Goal: Find specific page/section: Find specific page/section

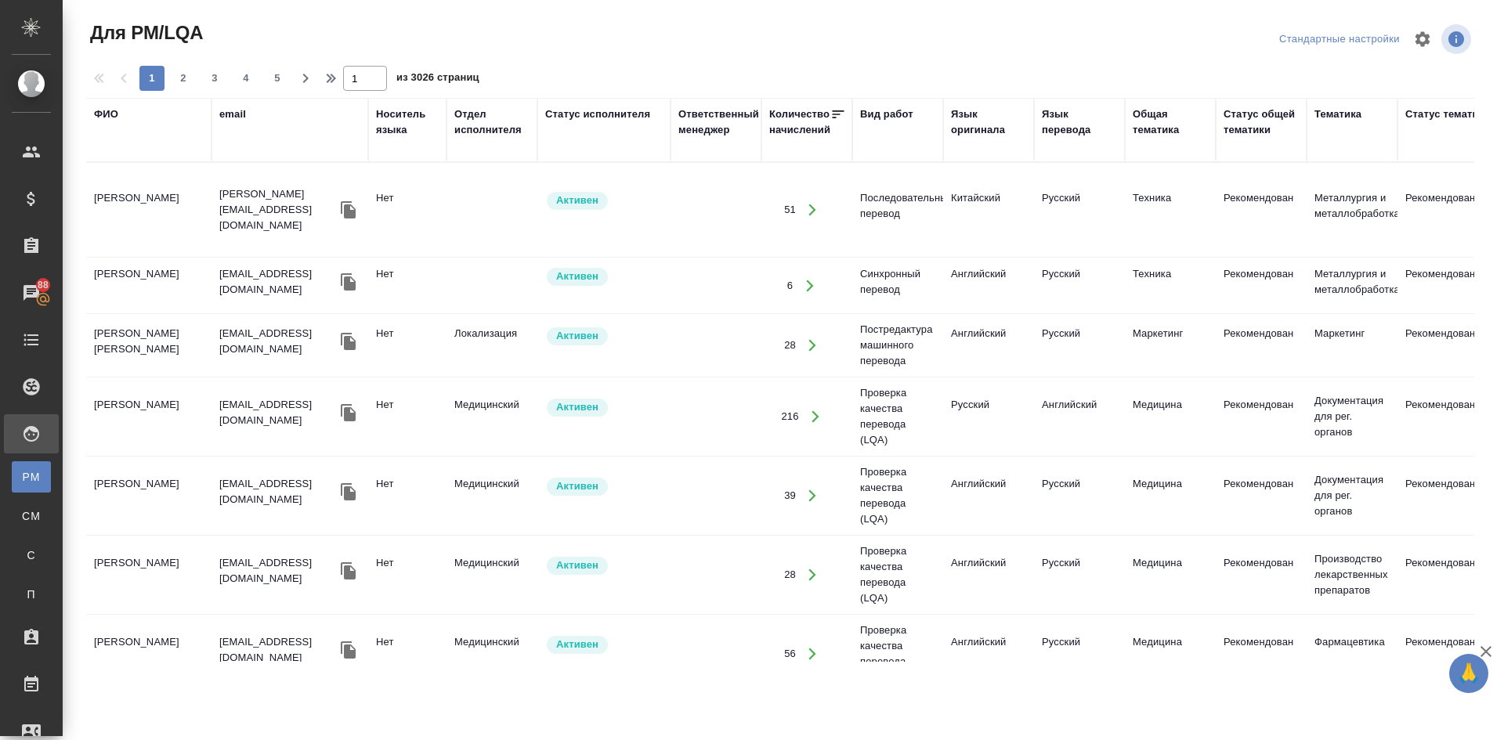
click at [1068, 121] on div "Язык перевода" at bounding box center [1079, 122] width 75 height 31
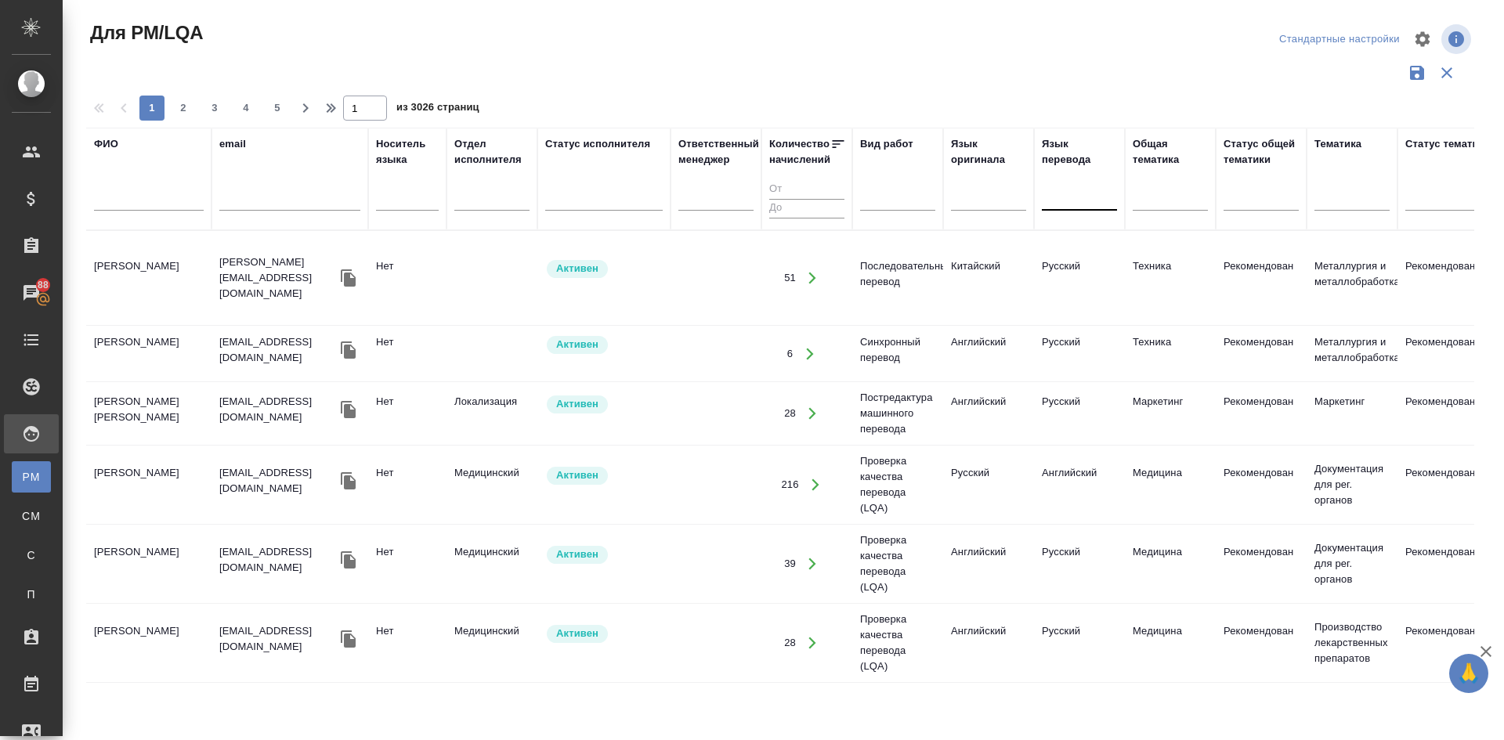
click at [1069, 198] on div at bounding box center [1079, 195] width 75 height 23
type input "японский"
click at [1074, 248] on div "Японский" at bounding box center [1159, 245] width 235 height 28
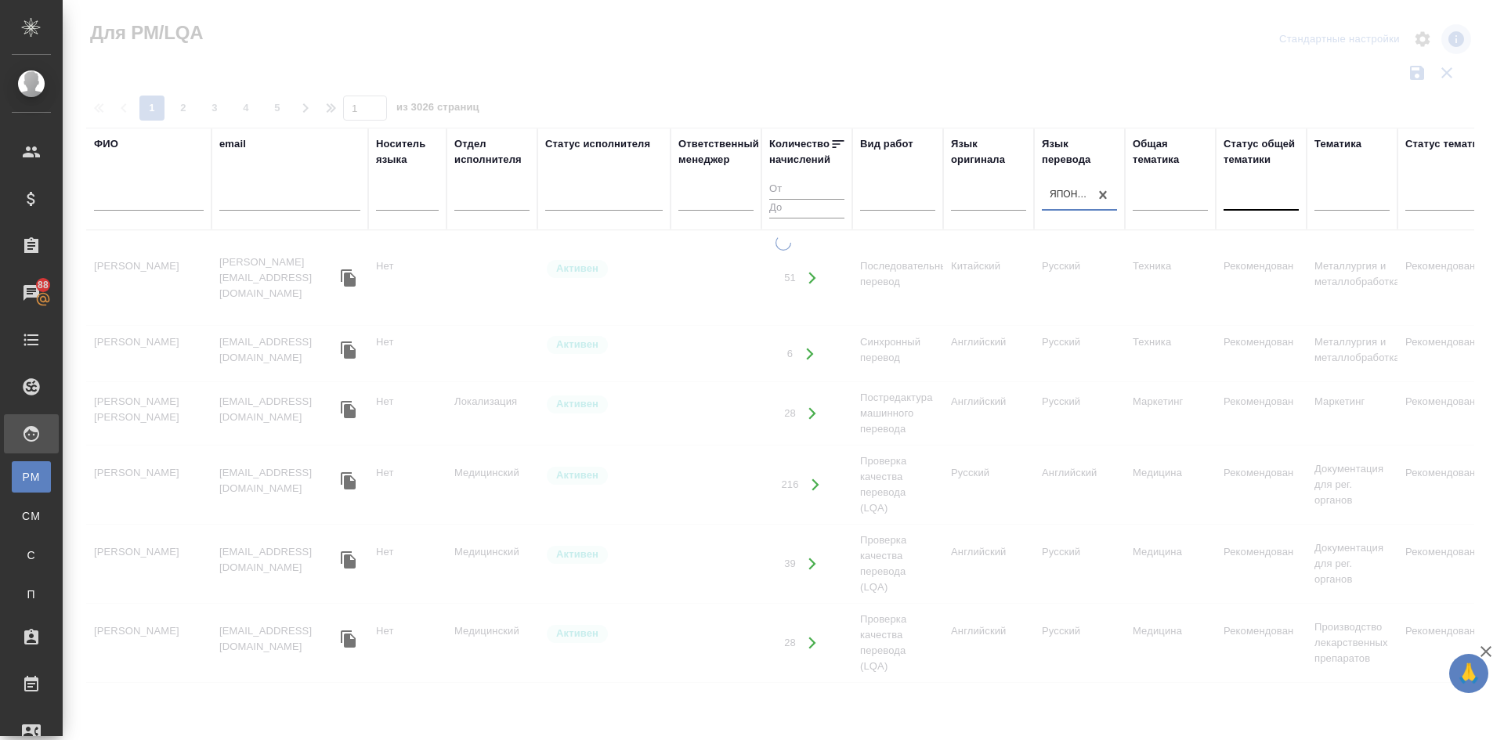
click at [1249, 193] on div at bounding box center [1261, 195] width 75 height 23
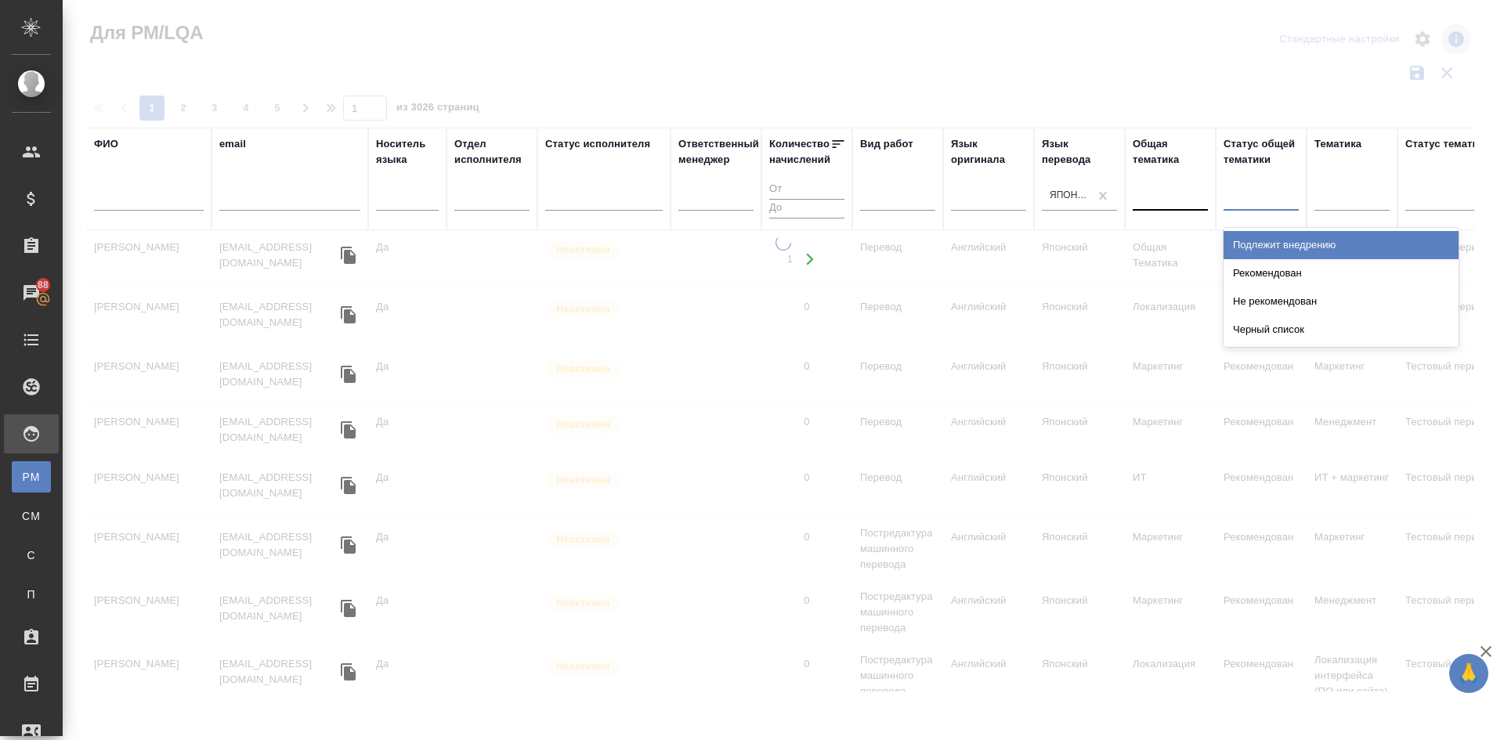
click at [1165, 204] on div at bounding box center [1170, 195] width 75 height 23
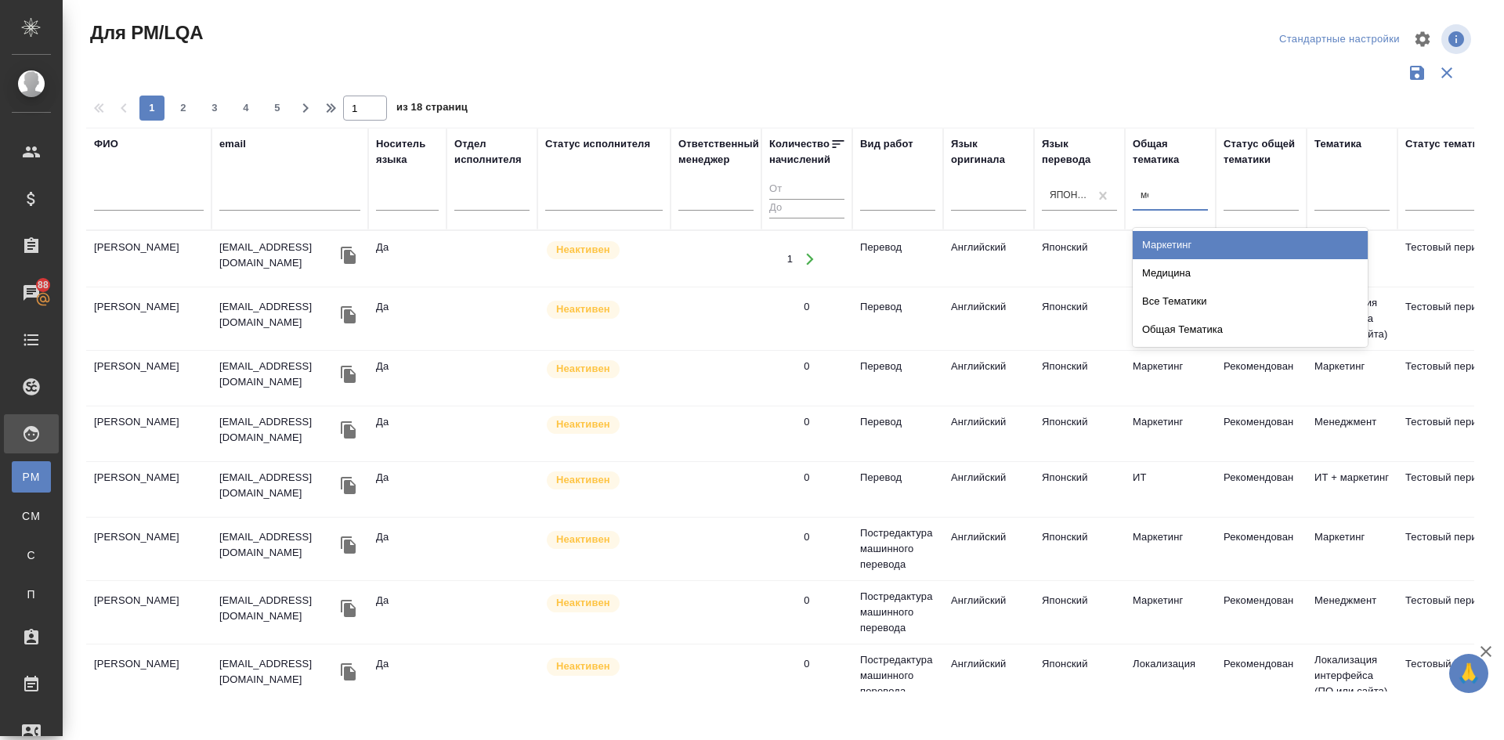
type input "мед"
click at [1198, 249] on div "Медицина" at bounding box center [1250, 245] width 235 height 28
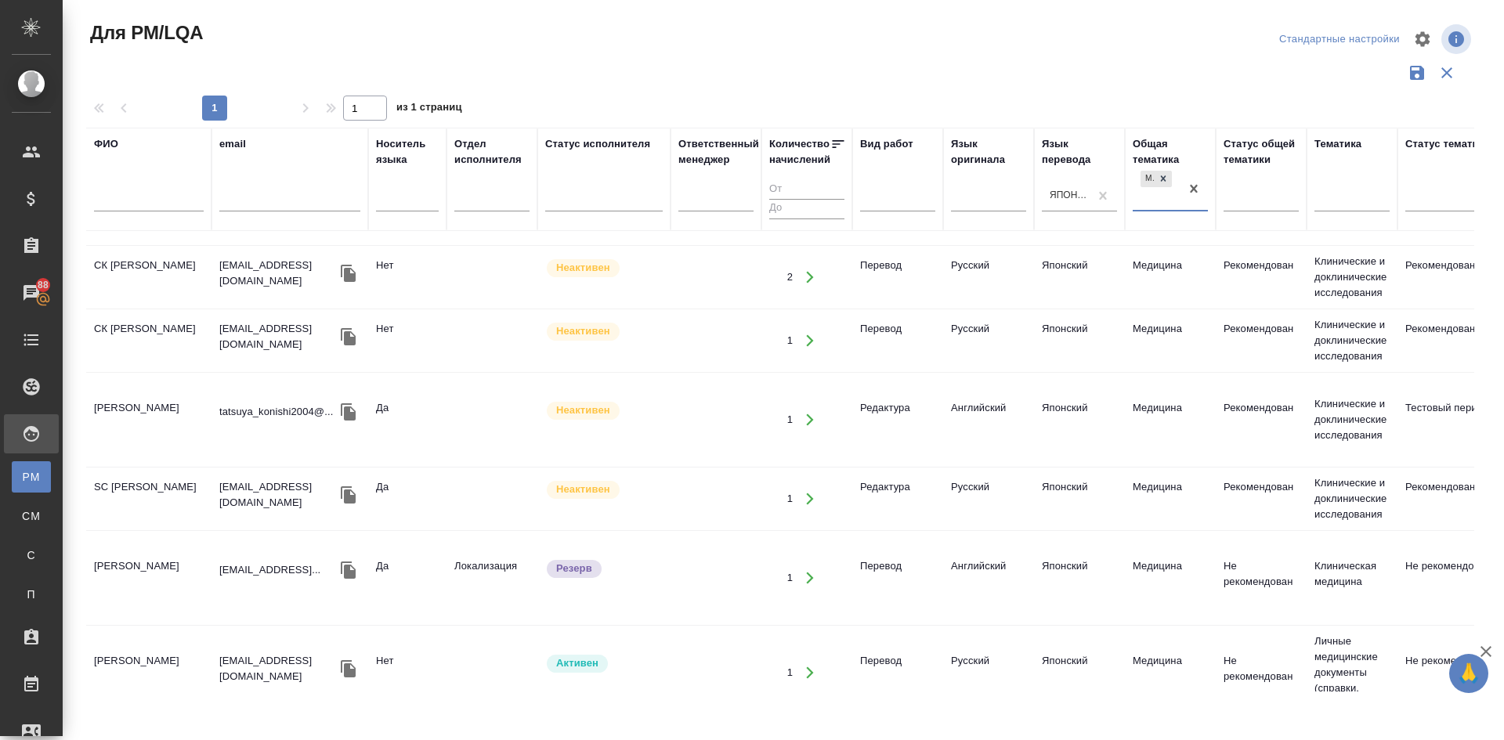
scroll to position [374, 0]
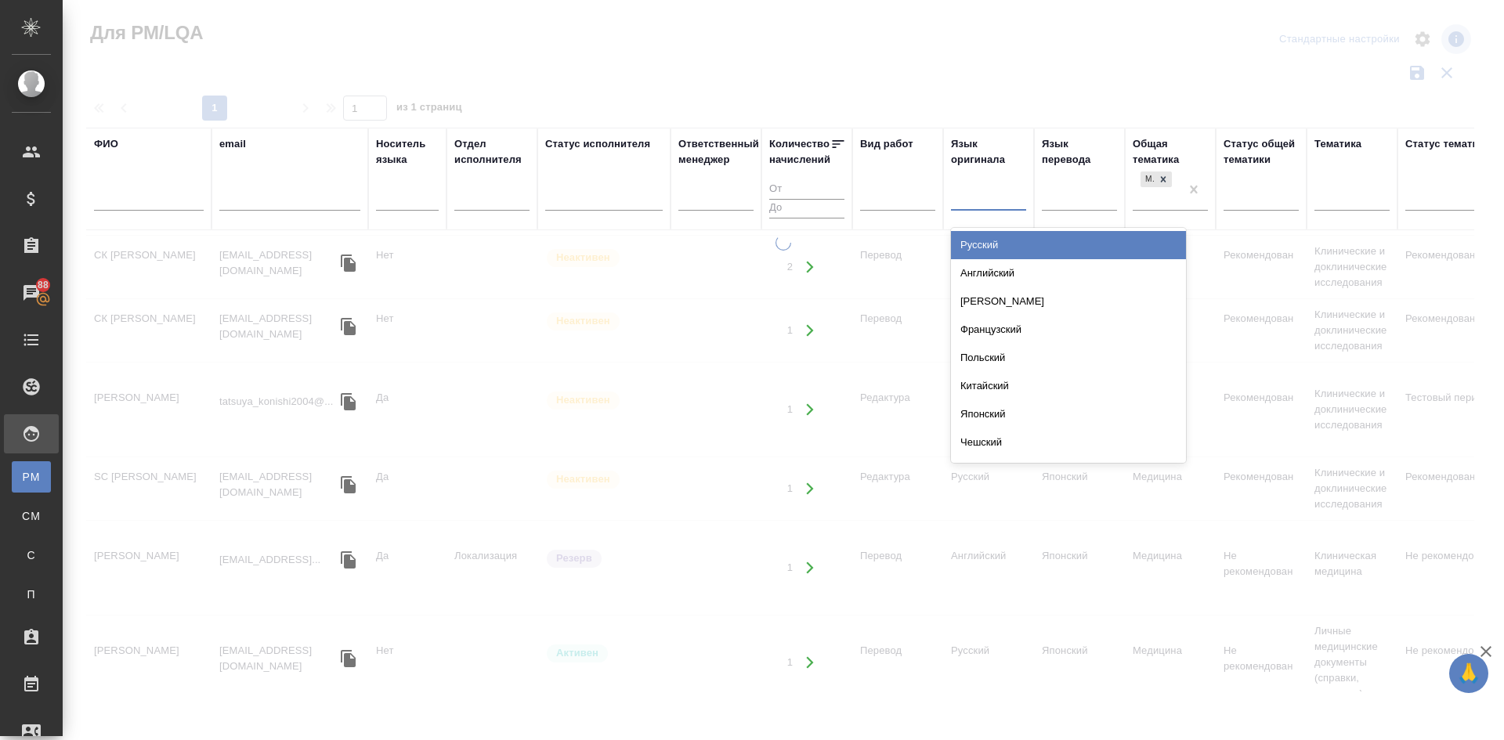
click at [967, 198] on div at bounding box center [988, 195] width 75 height 23
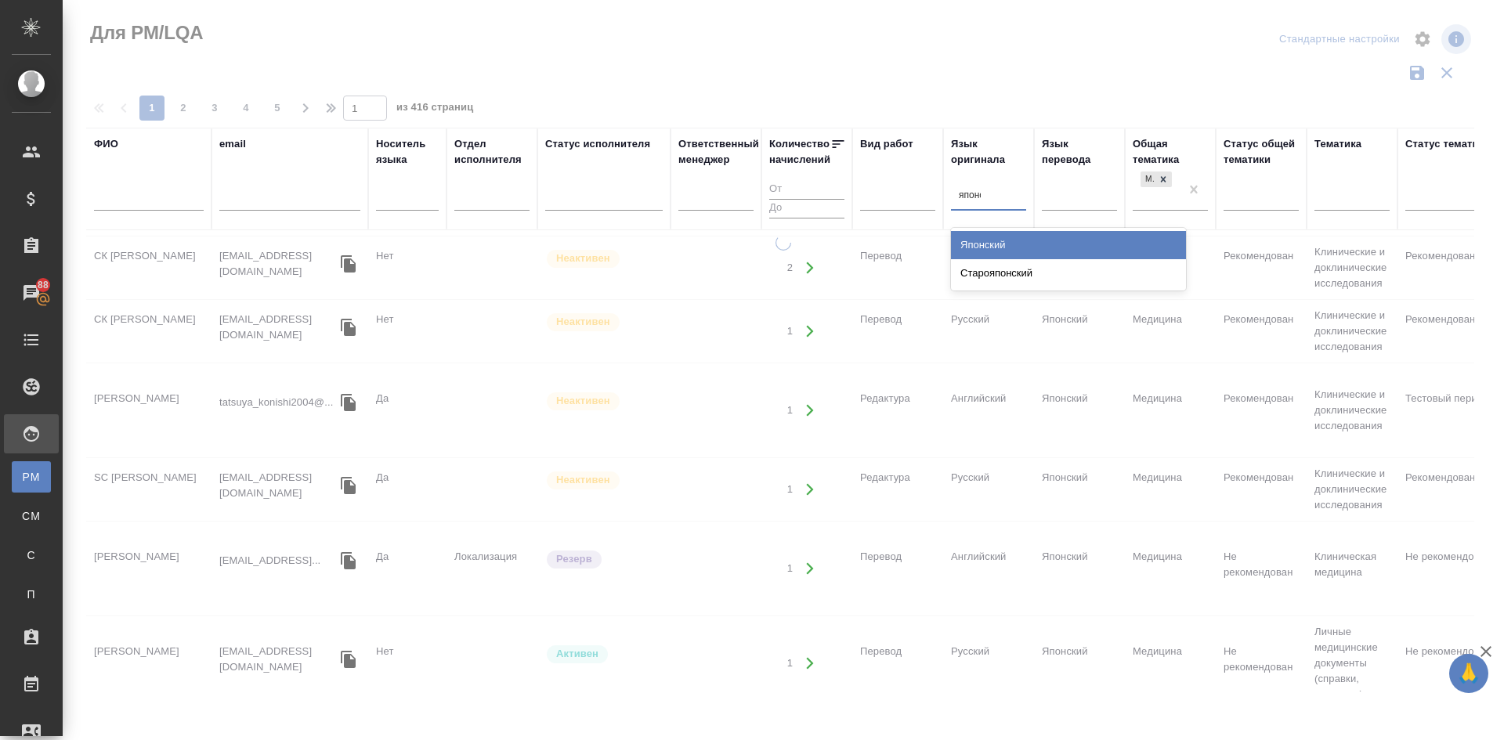
type input "японск"
click at [979, 247] on div "Японский" at bounding box center [1068, 245] width 235 height 28
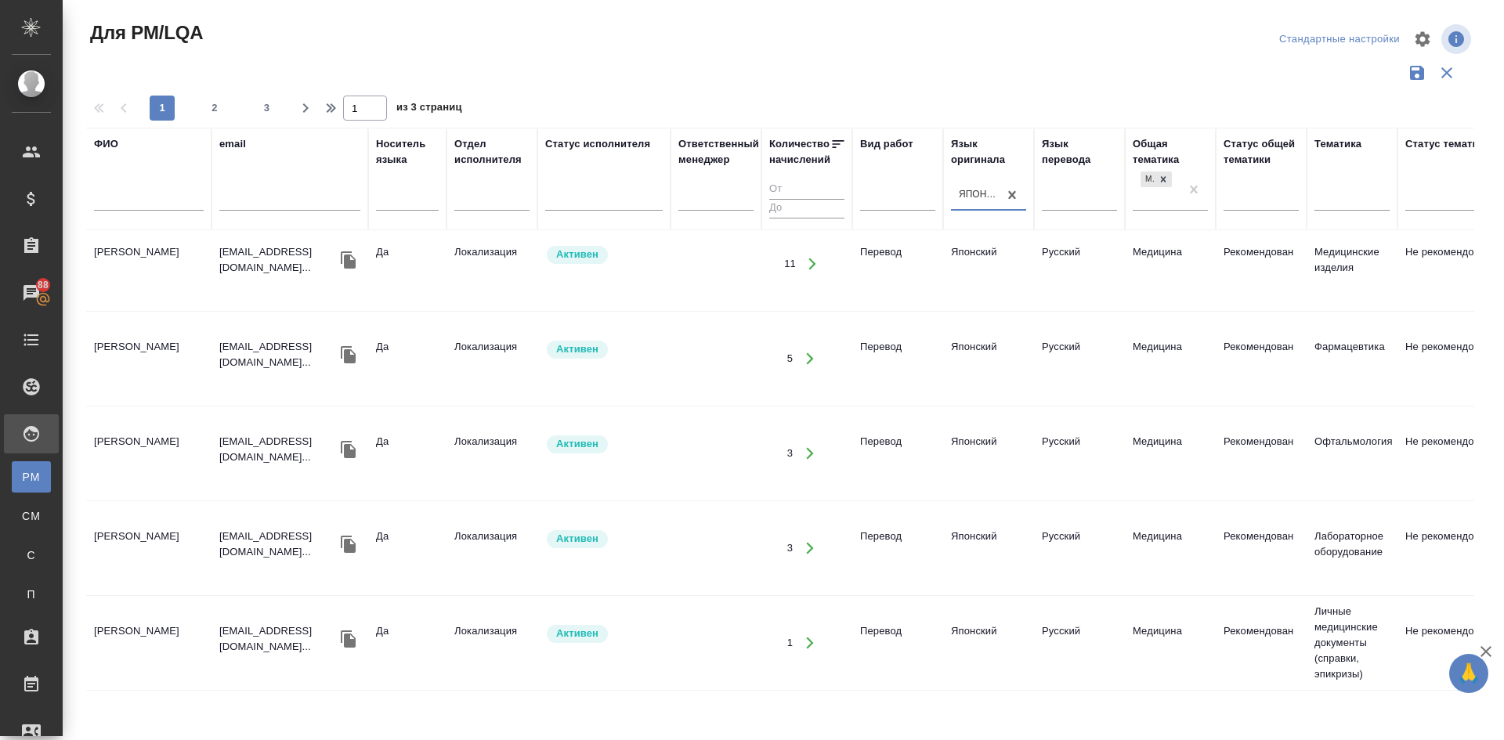
scroll to position [1513, 0]
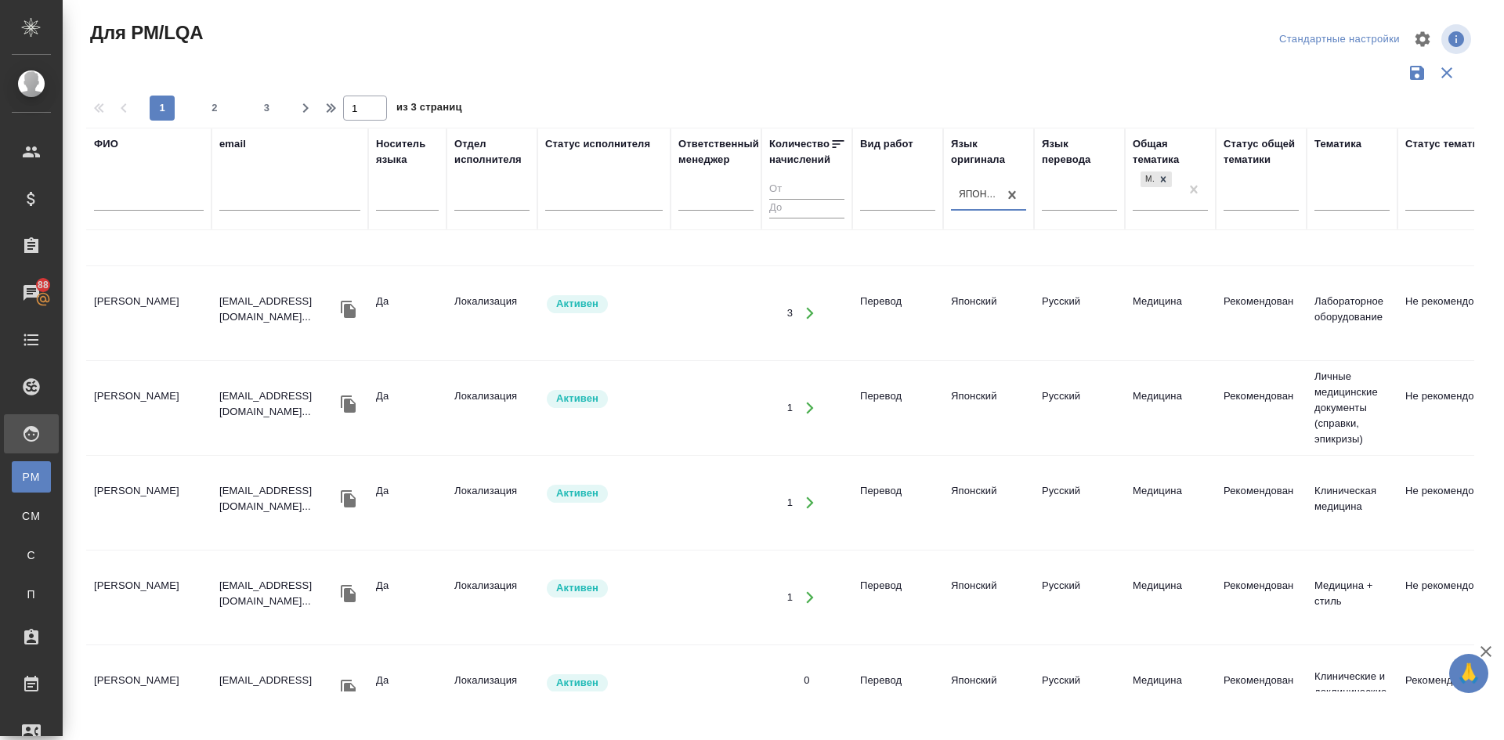
click at [121, 570] on td "Денисова Елена" at bounding box center [148, 597] width 125 height 55
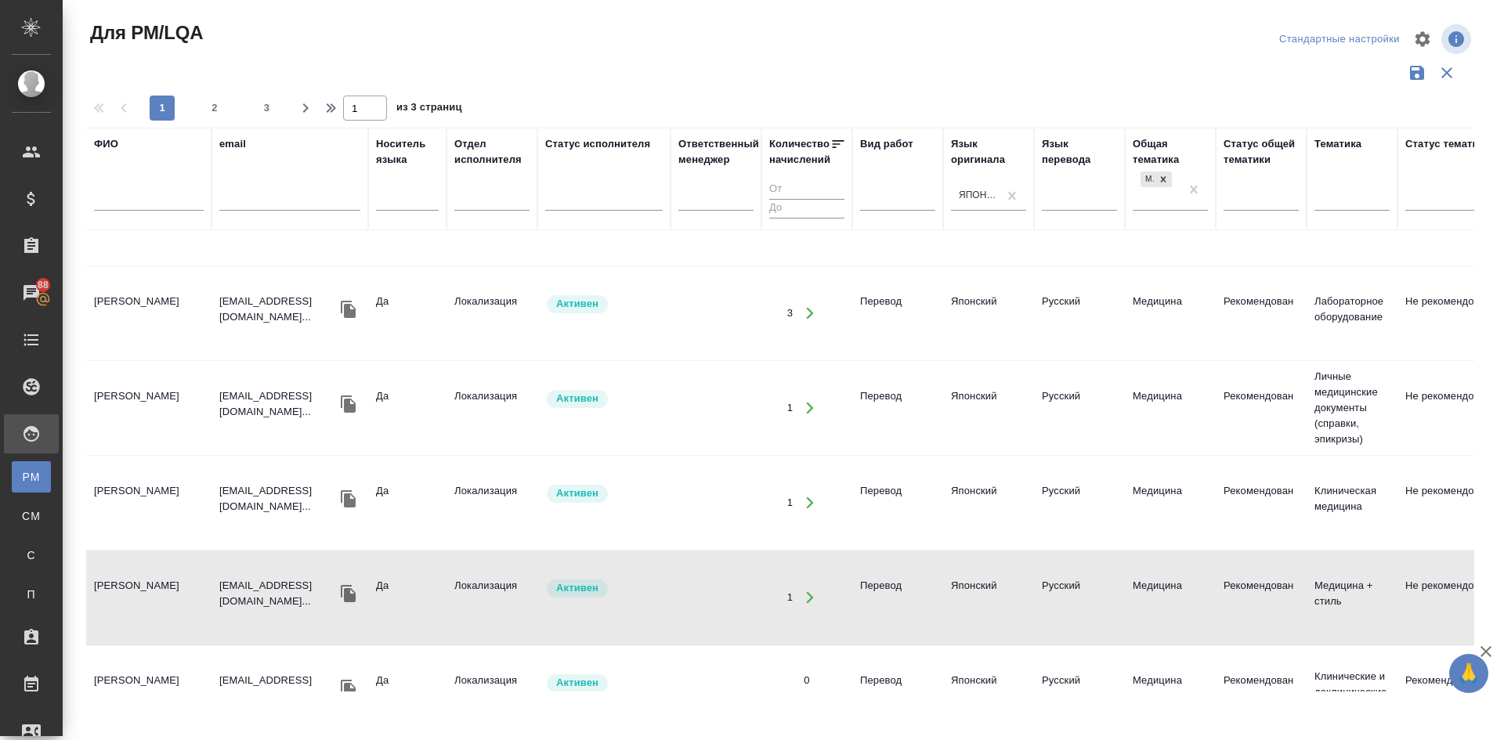
click at [121, 570] on td "Денисова Елена" at bounding box center [148, 597] width 125 height 55
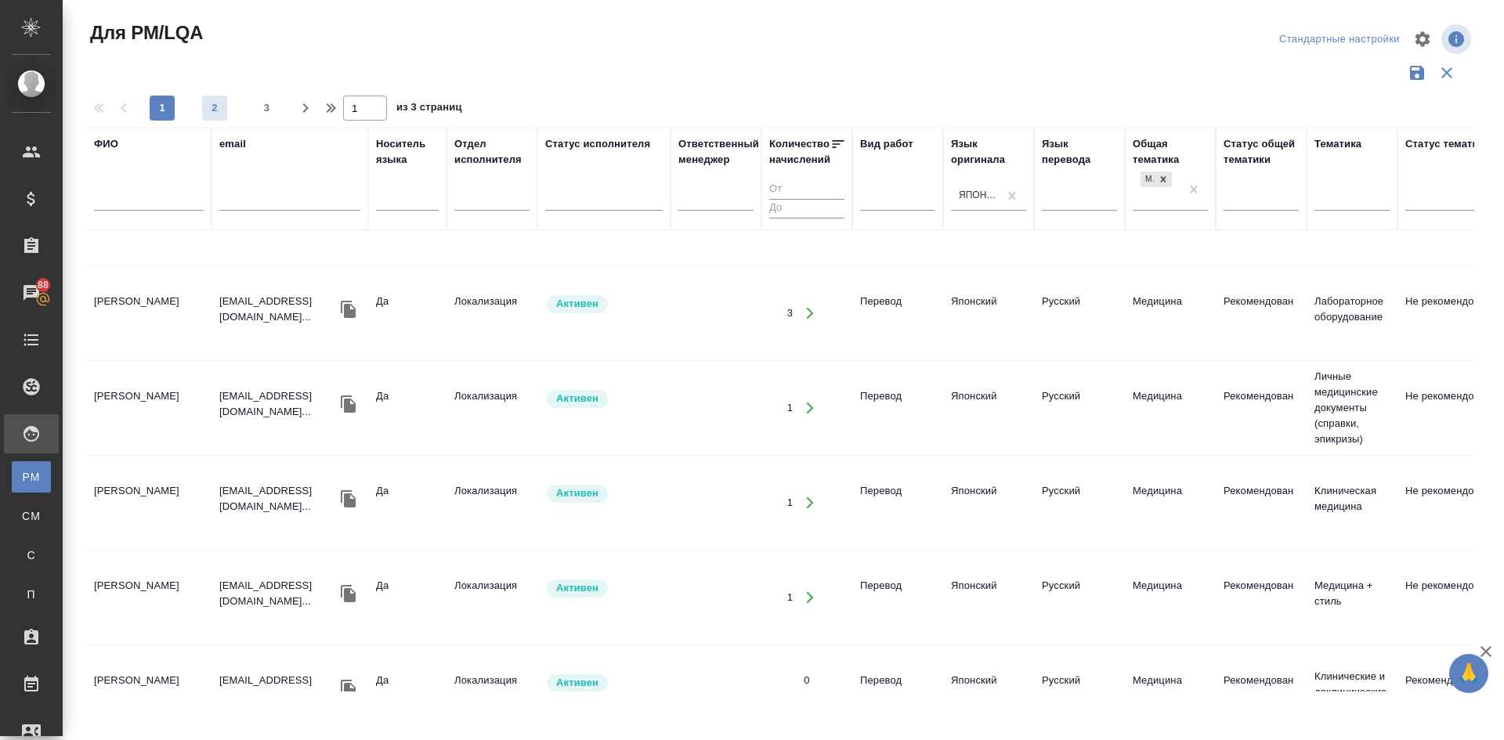
click at [215, 107] on span "2" at bounding box center [214, 108] width 25 height 16
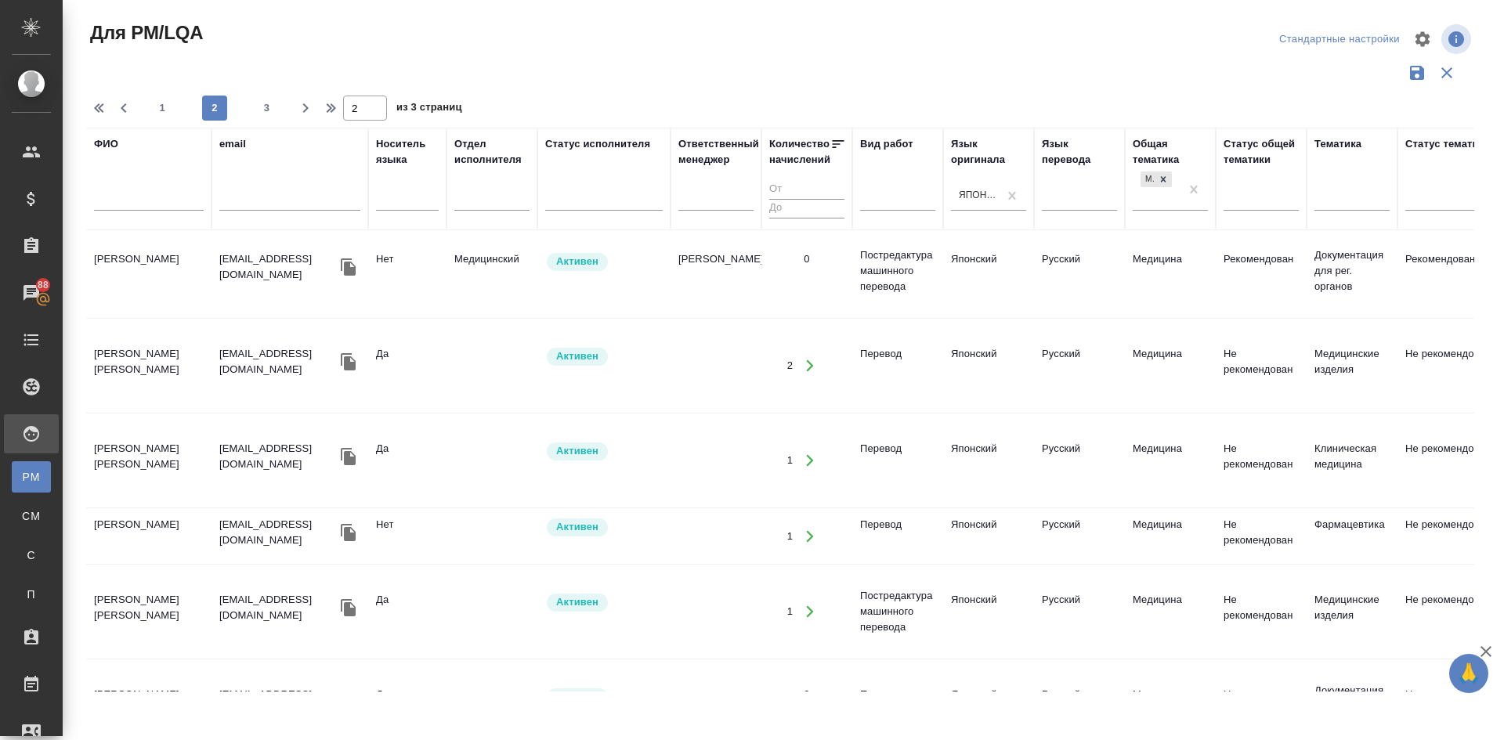
scroll to position [1600, 0]
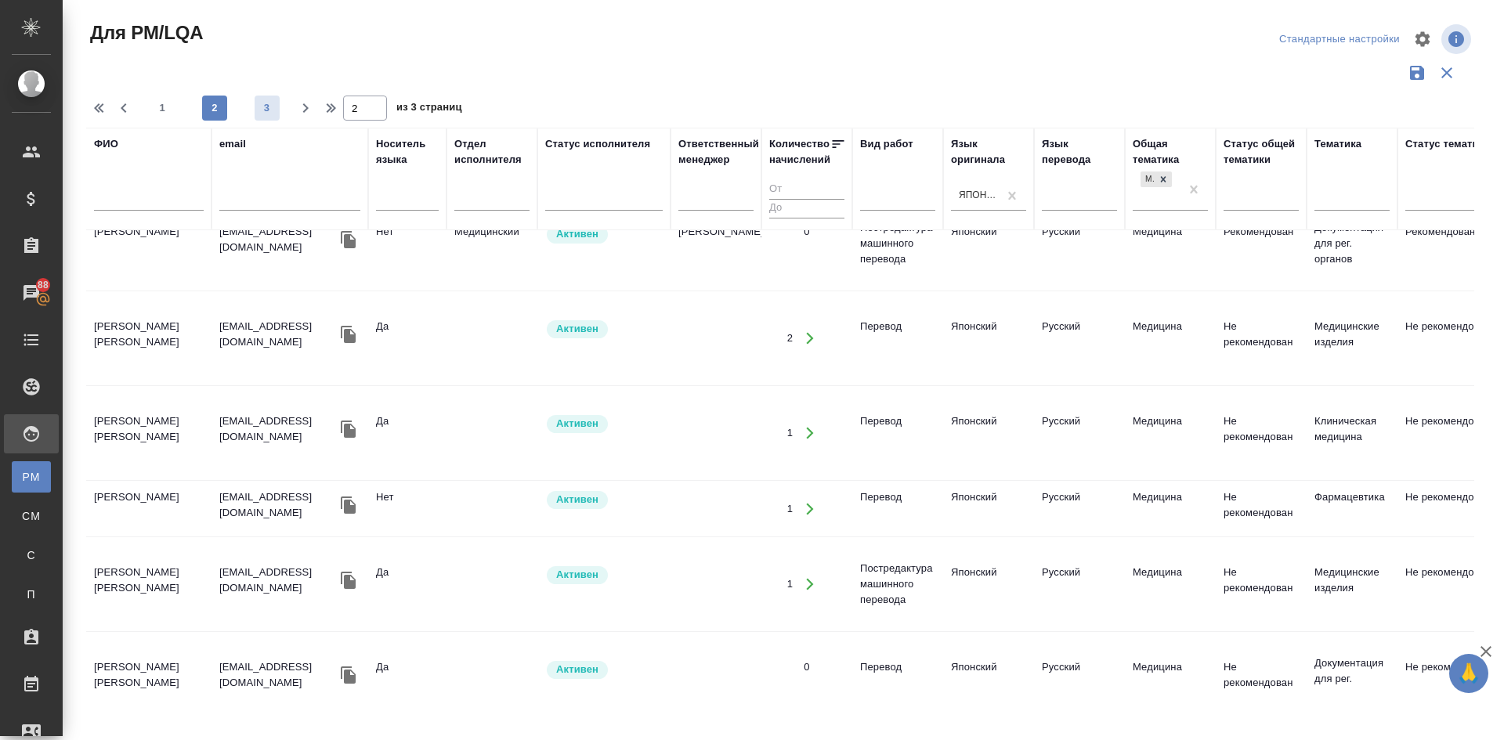
click at [270, 106] on span "3" at bounding box center [267, 108] width 25 height 16
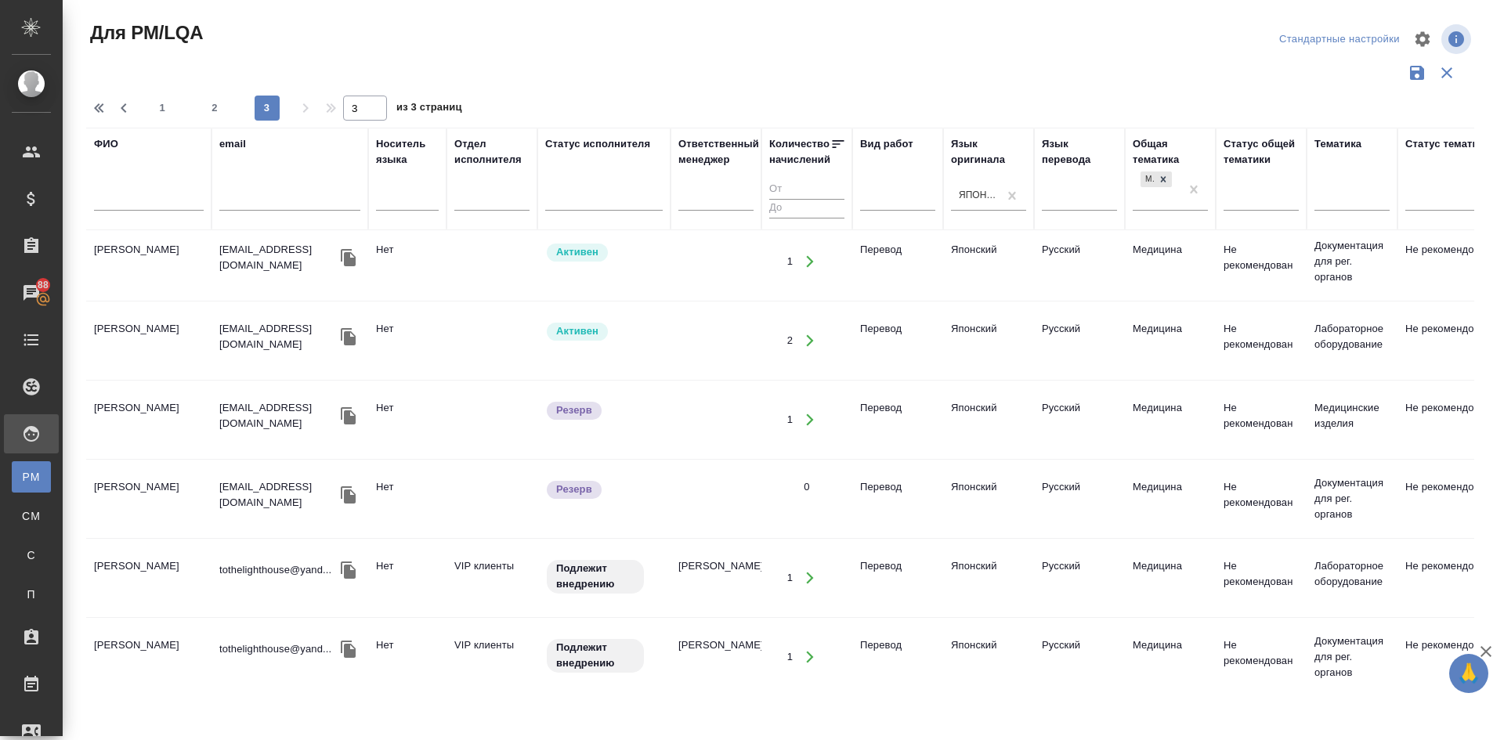
scroll to position [27, 0]
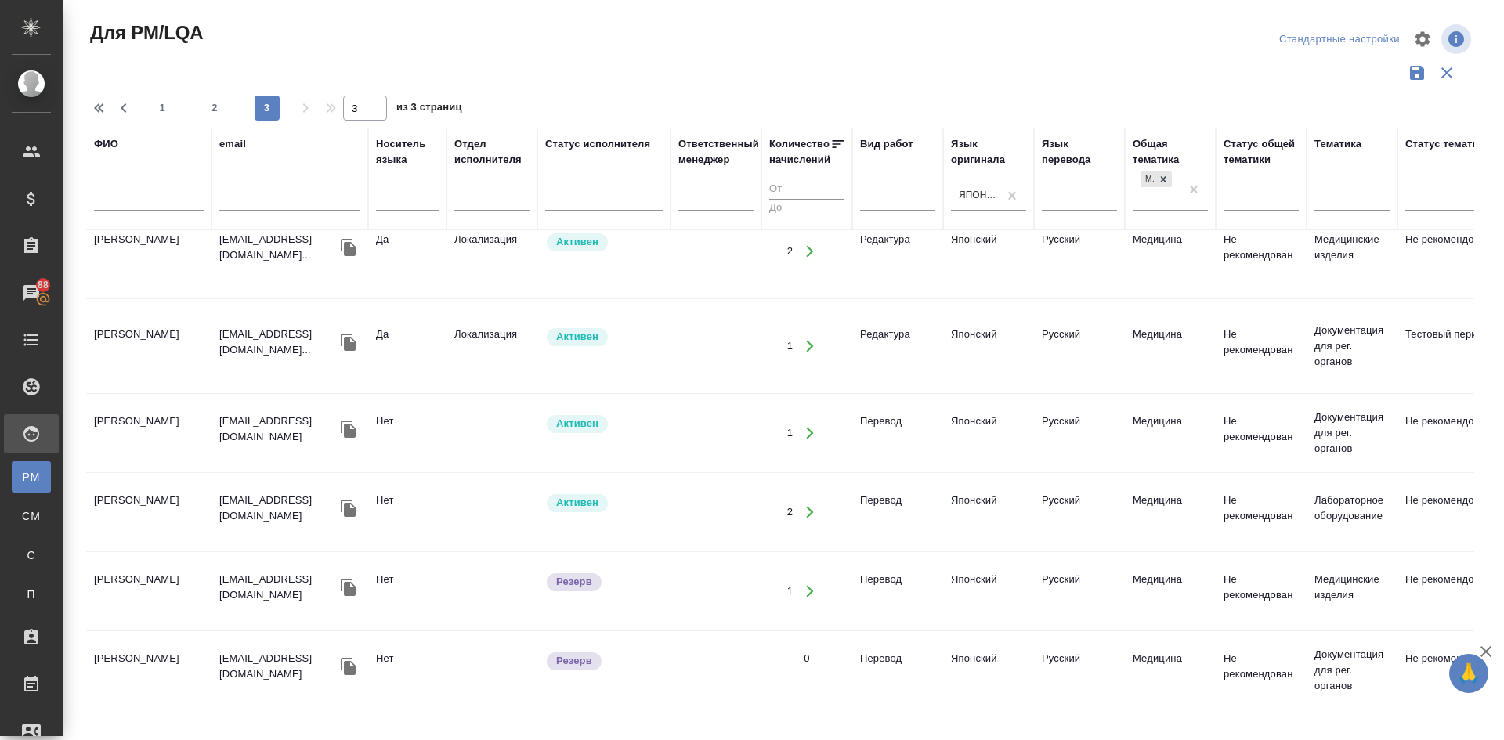
click at [215, 113] on span "2" at bounding box center [214, 108] width 25 height 16
type input "2"
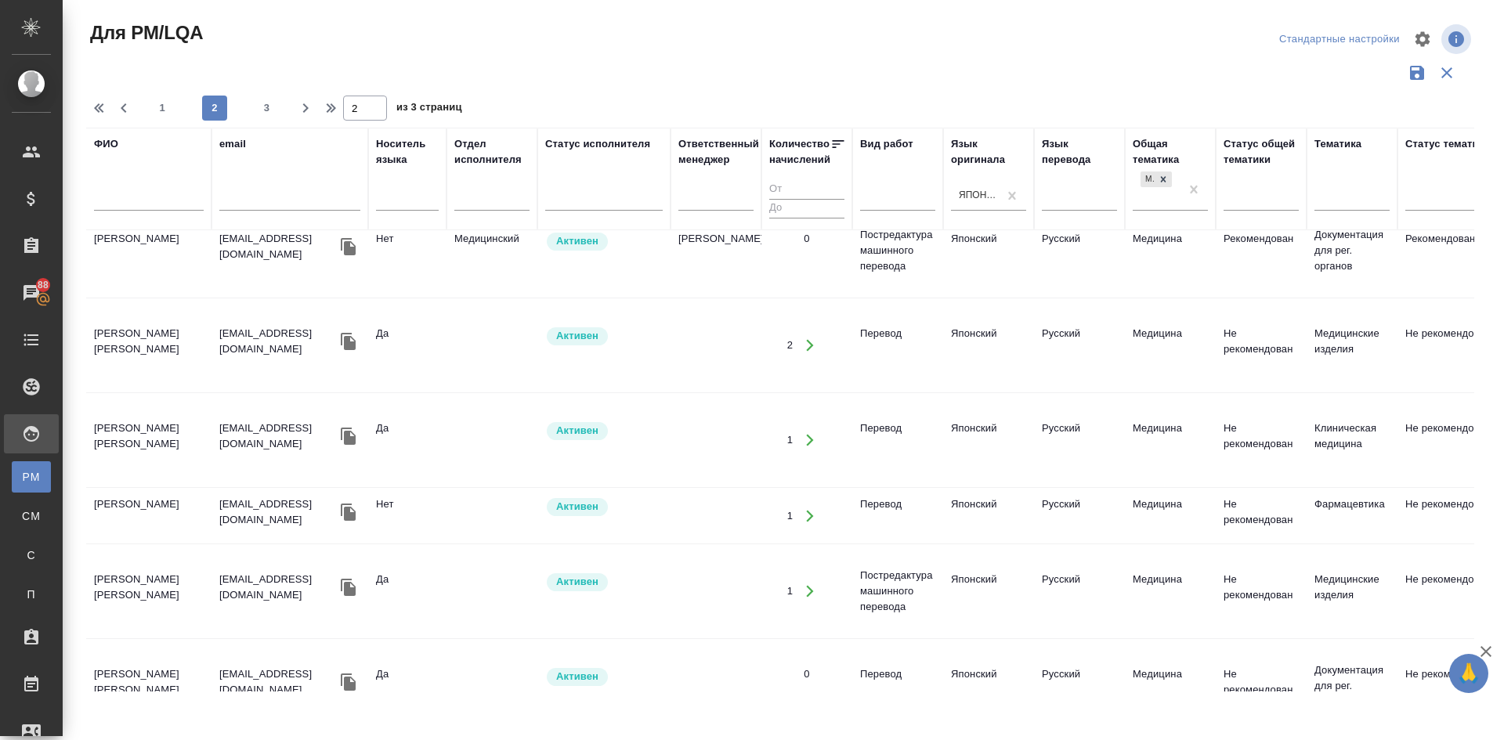
scroll to position [1600, 0]
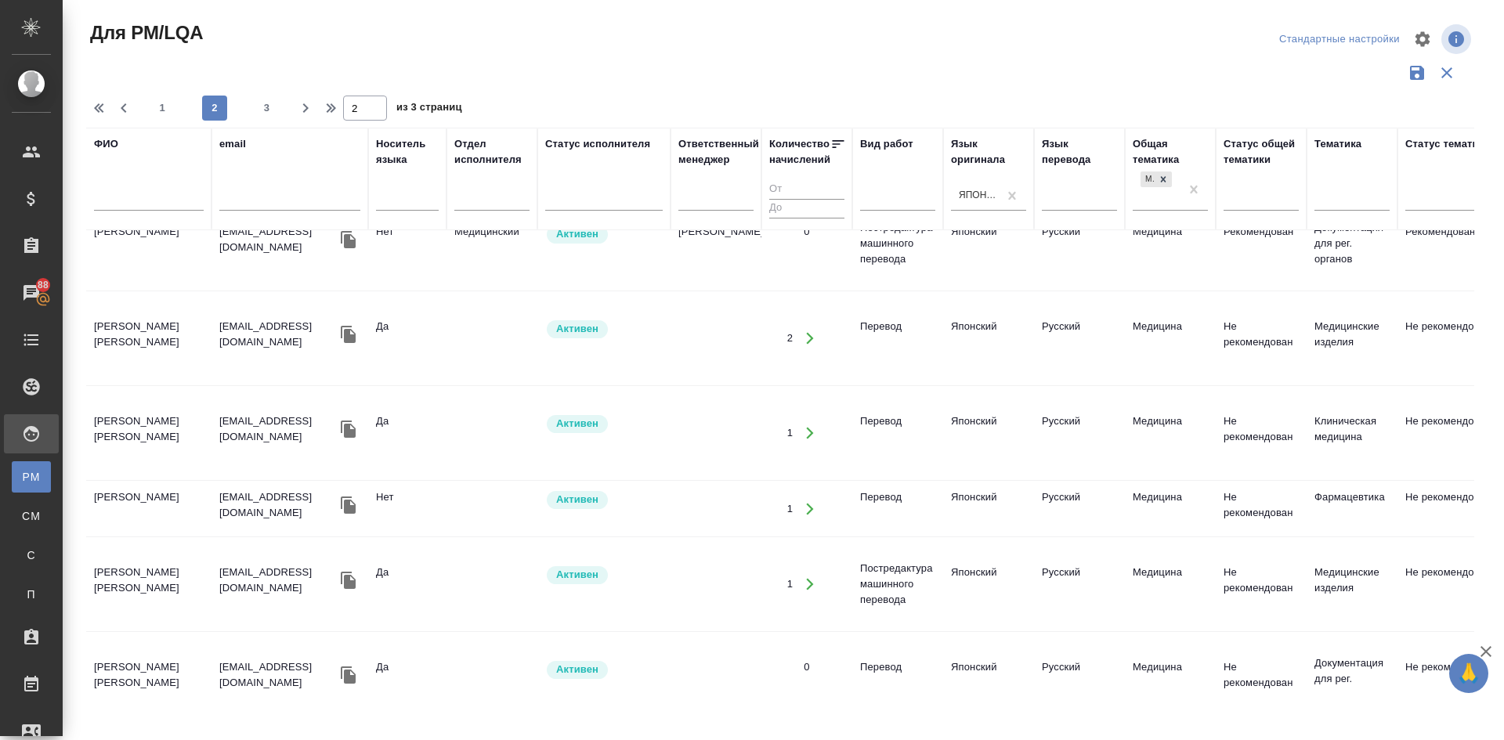
click at [136, 482] on td "Ибрахим Инга Самировна" at bounding box center [148, 509] width 125 height 55
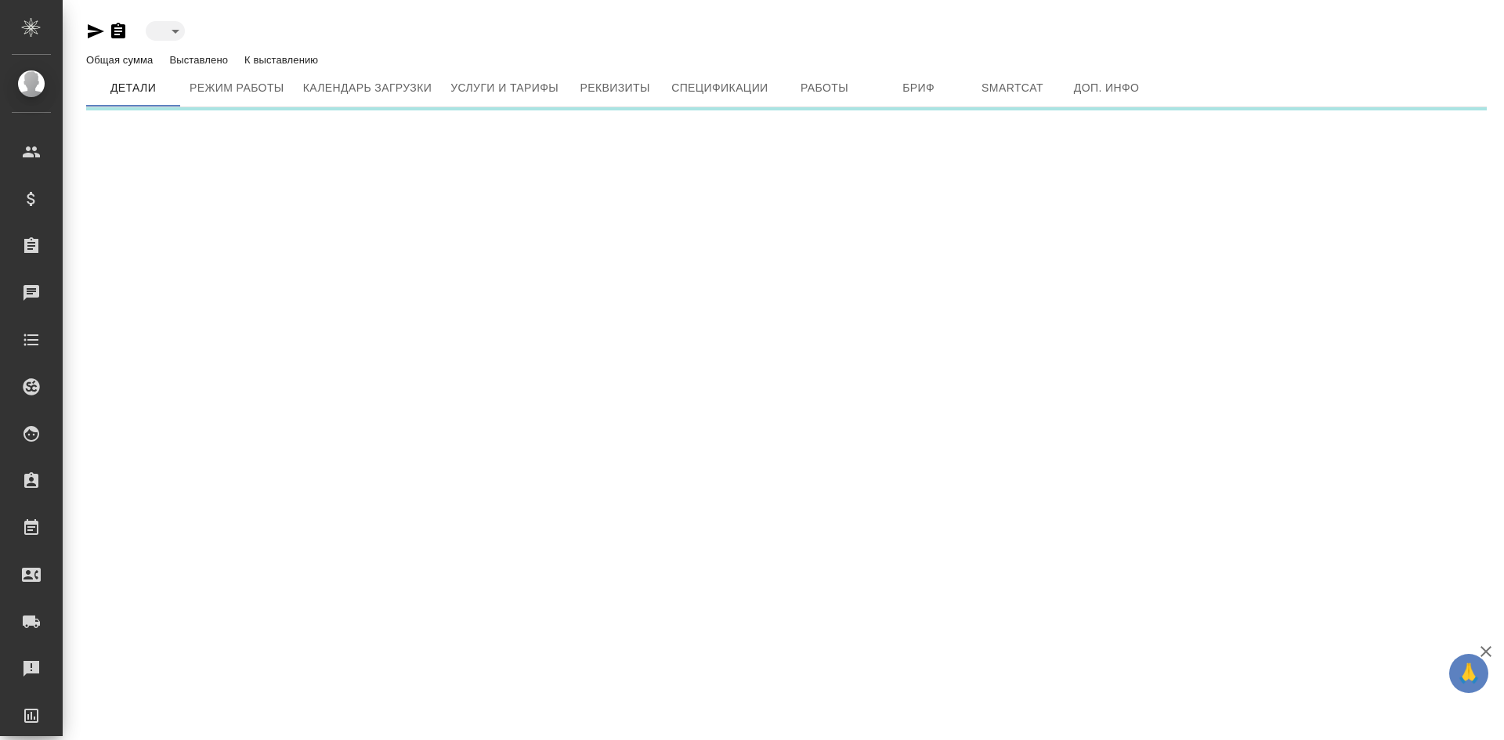
type input "active"
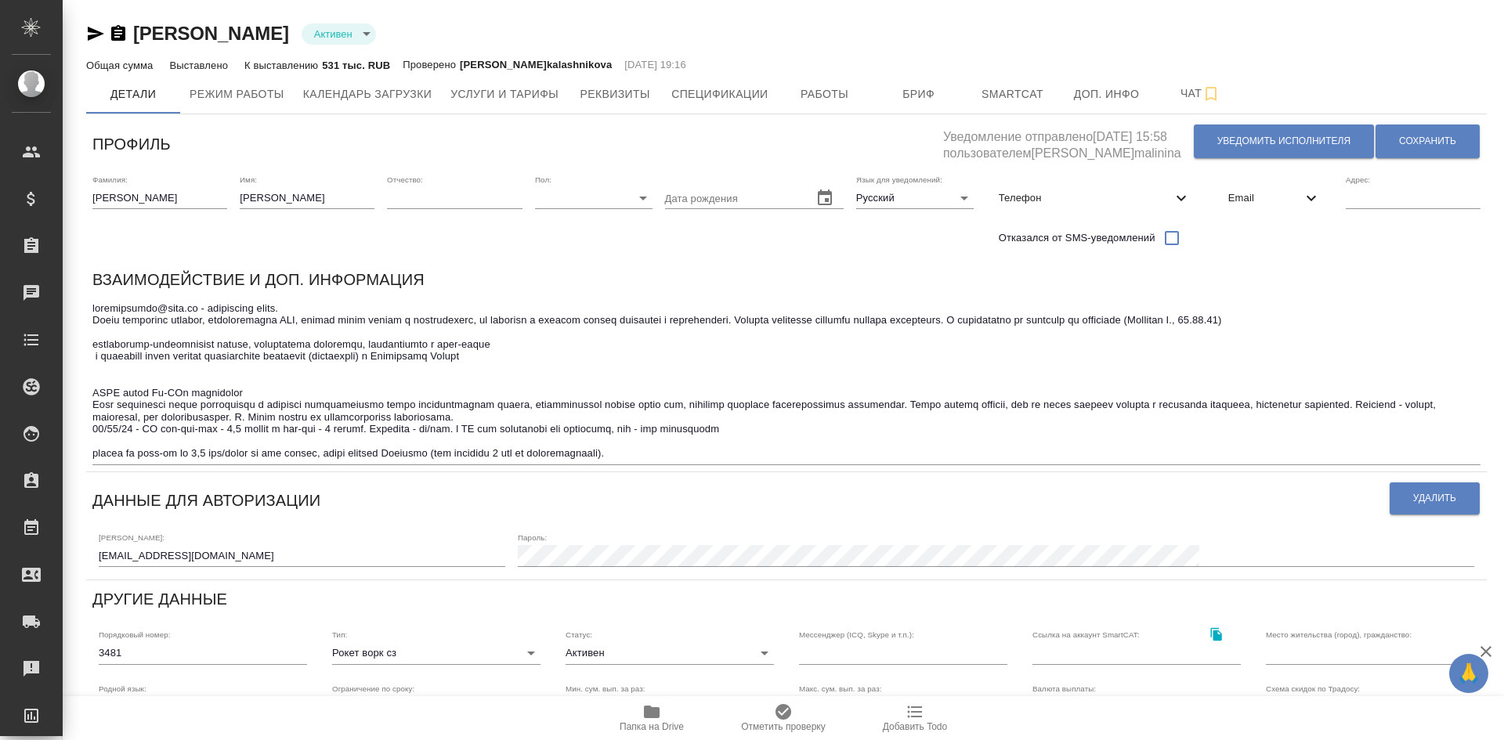
click at [92, 33] on icon "button" at bounding box center [95, 33] width 19 height 19
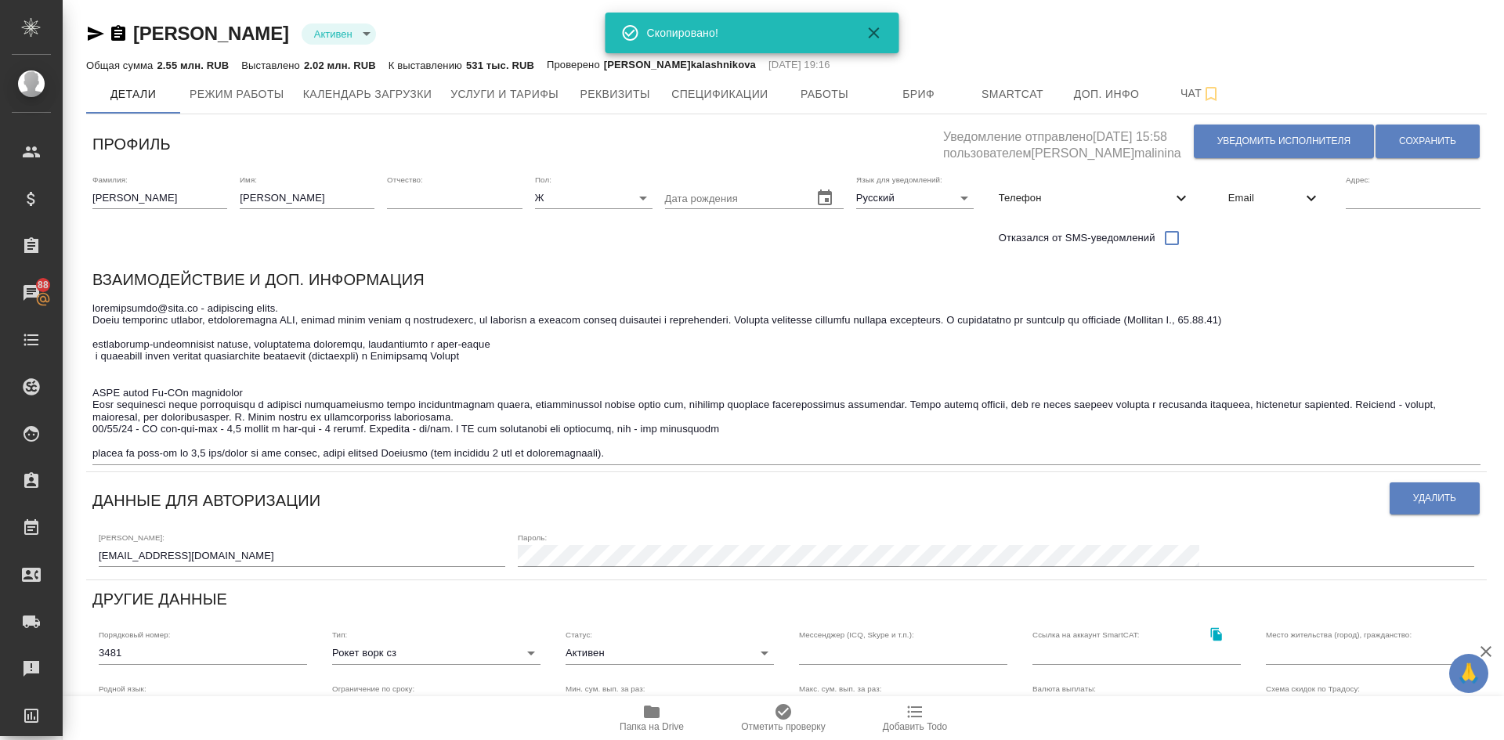
click at [92, 26] on icon "button" at bounding box center [95, 33] width 19 height 19
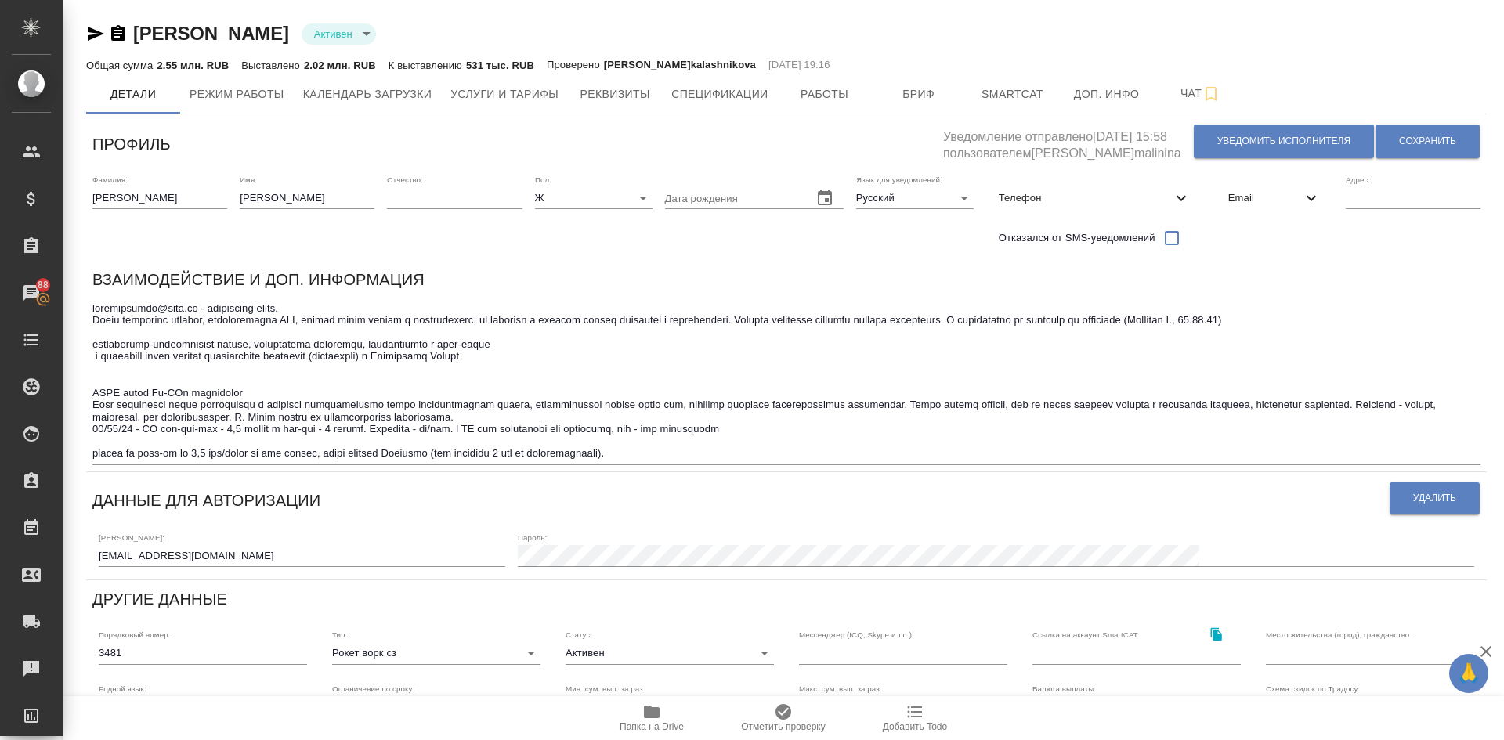
click at [115, 32] on icon "button" at bounding box center [118, 33] width 14 height 16
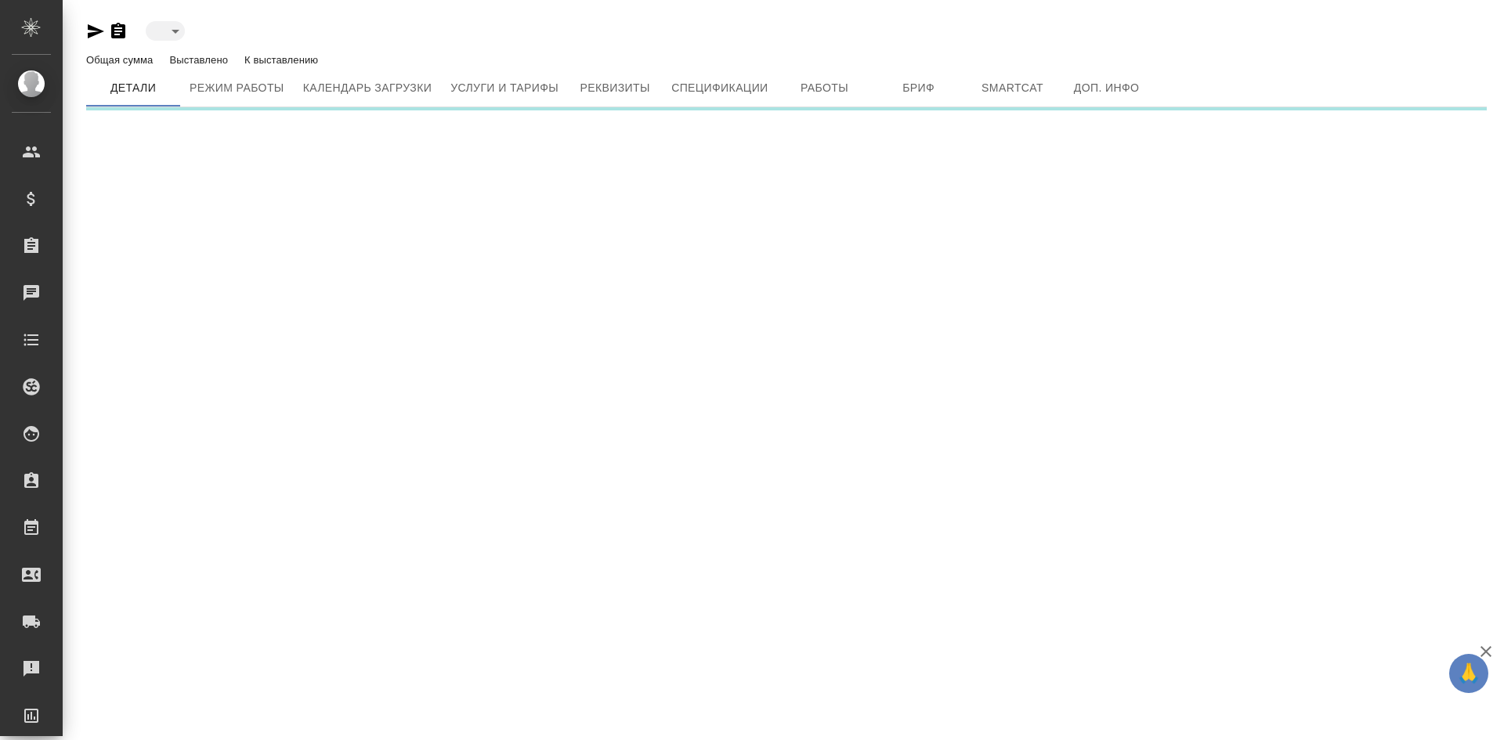
type input "active"
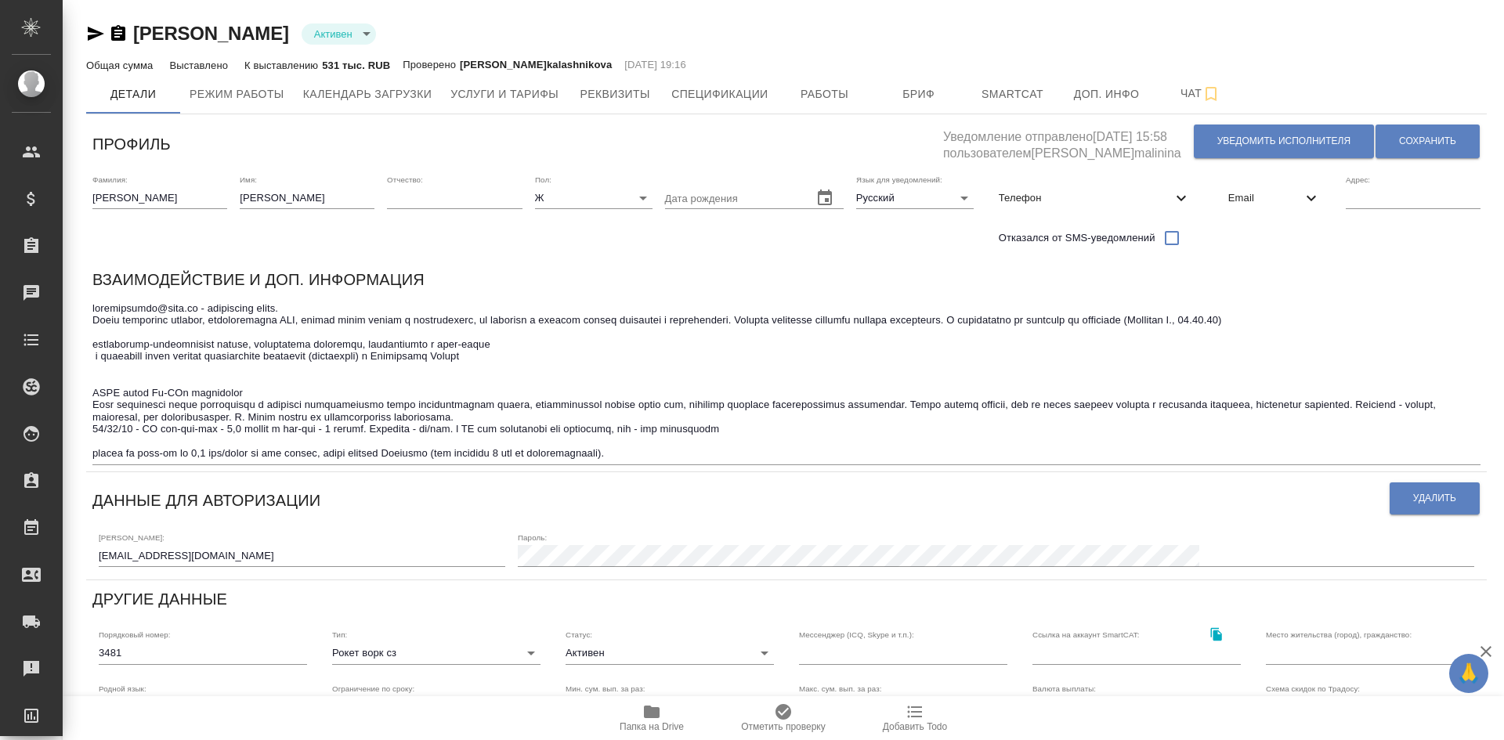
click at [89, 34] on icon "button" at bounding box center [95, 33] width 19 height 19
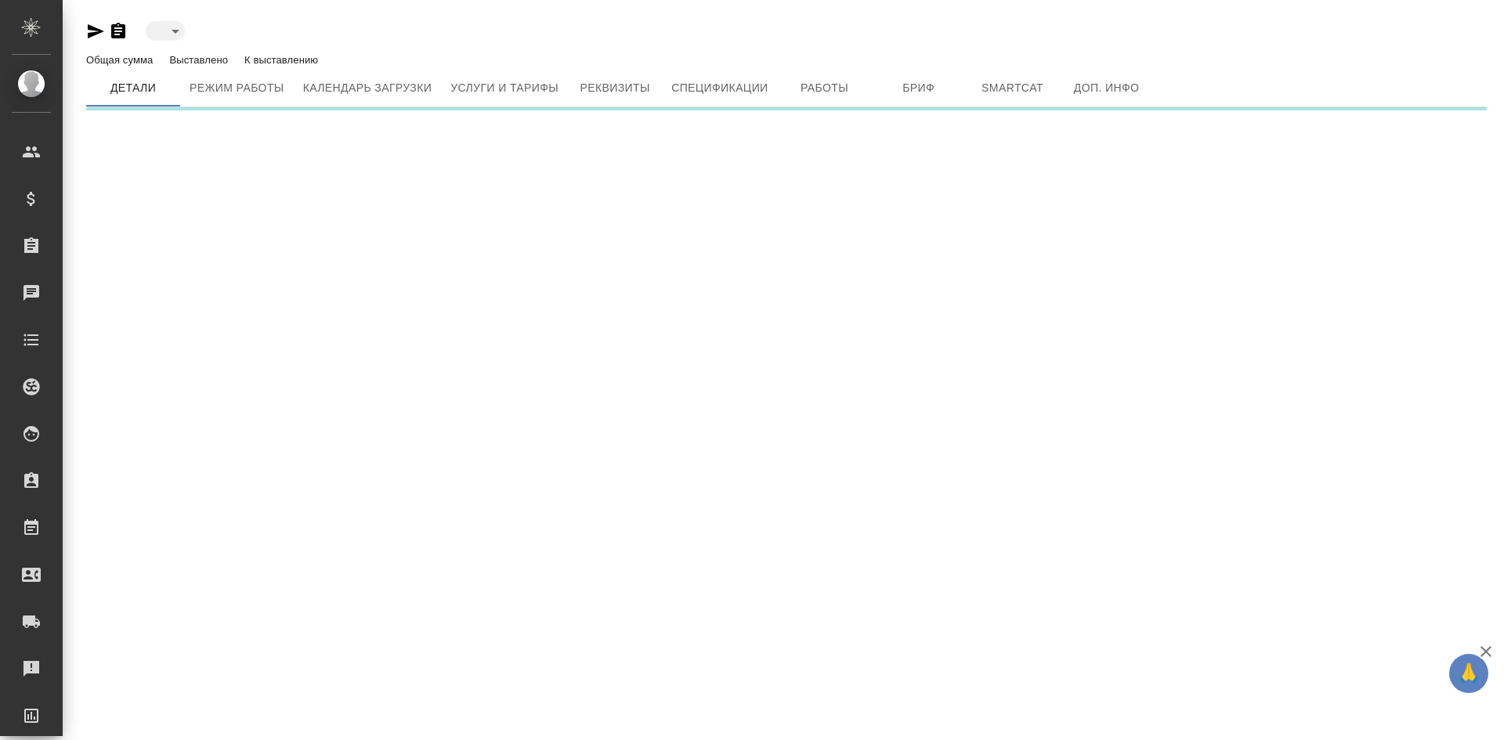
type input "active"
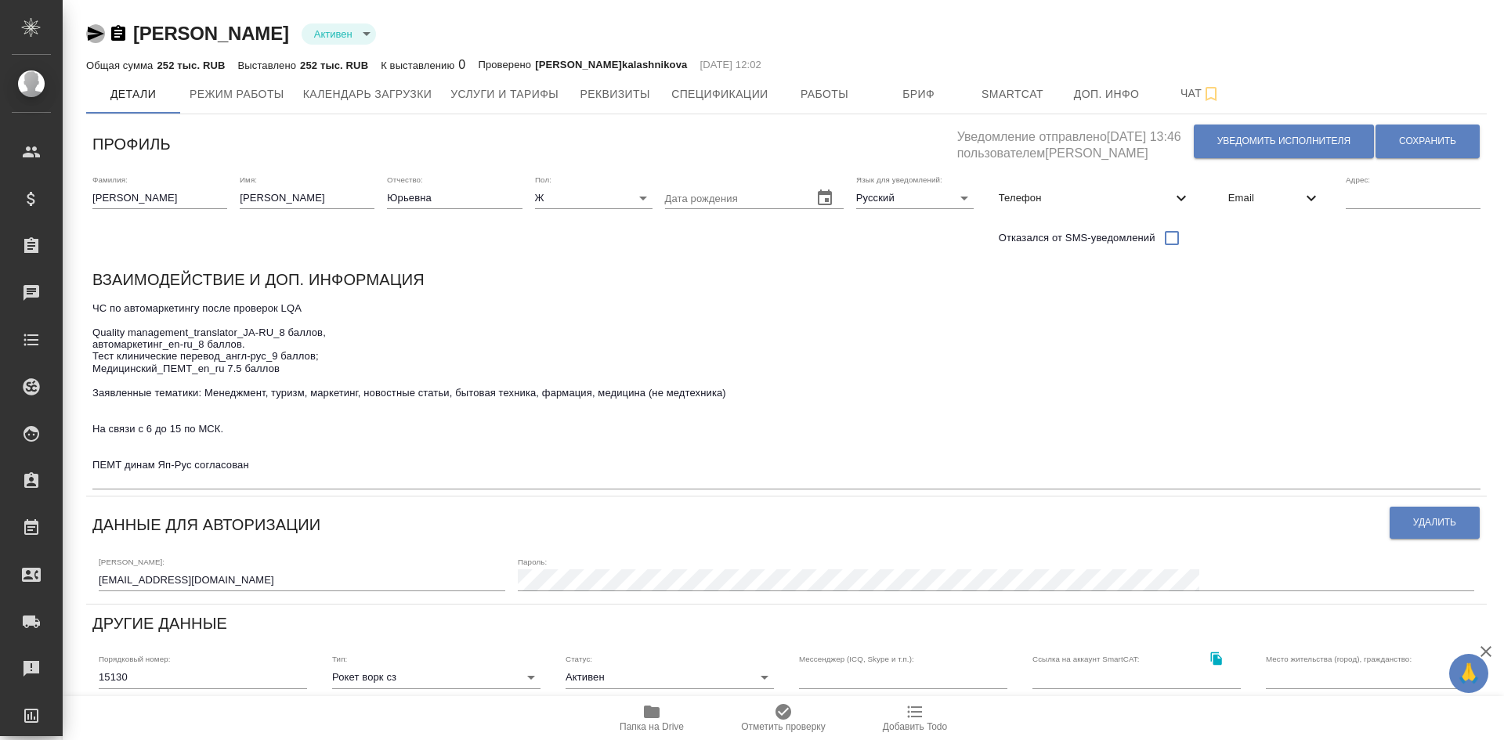
click at [91, 31] on icon "button" at bounding box center [96, 34] width 16 height 14
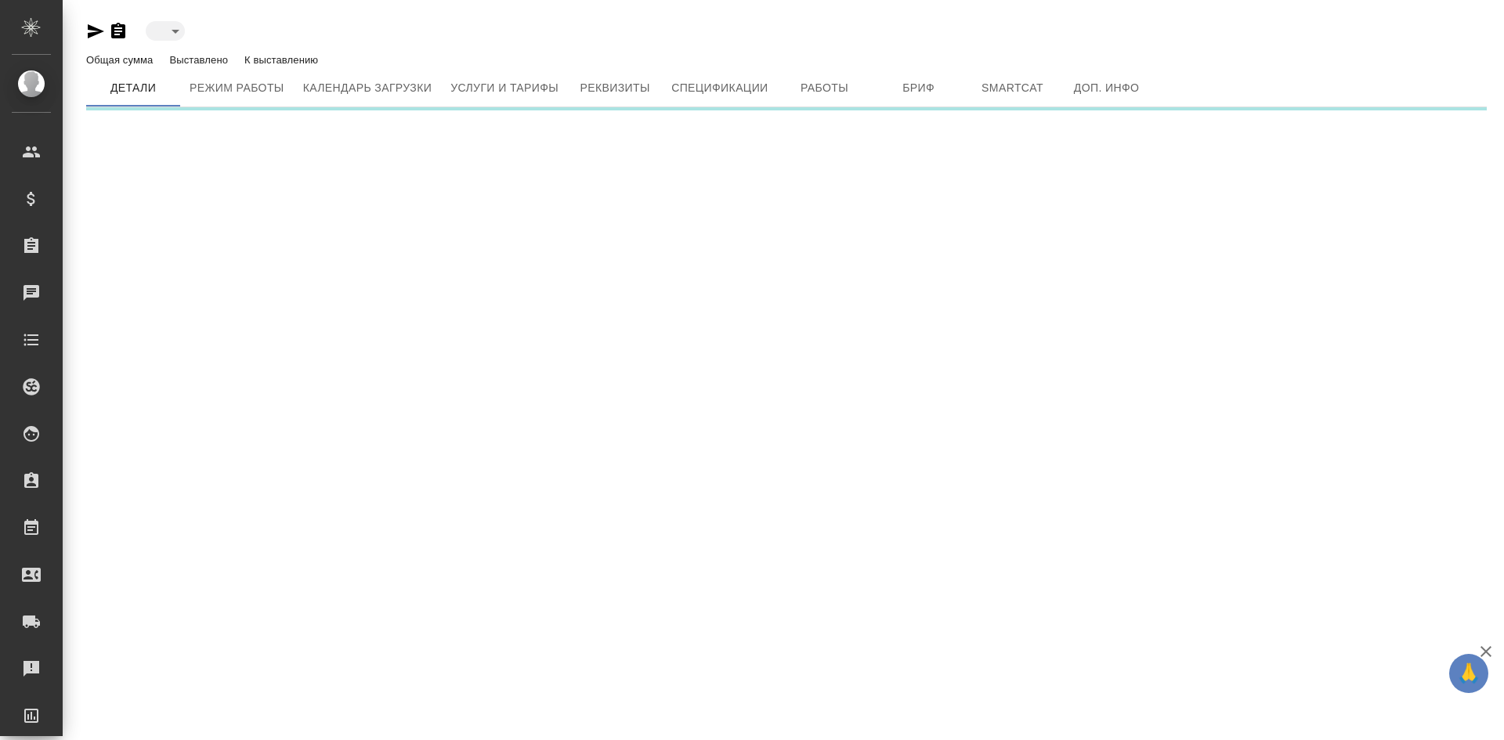
type input "active"
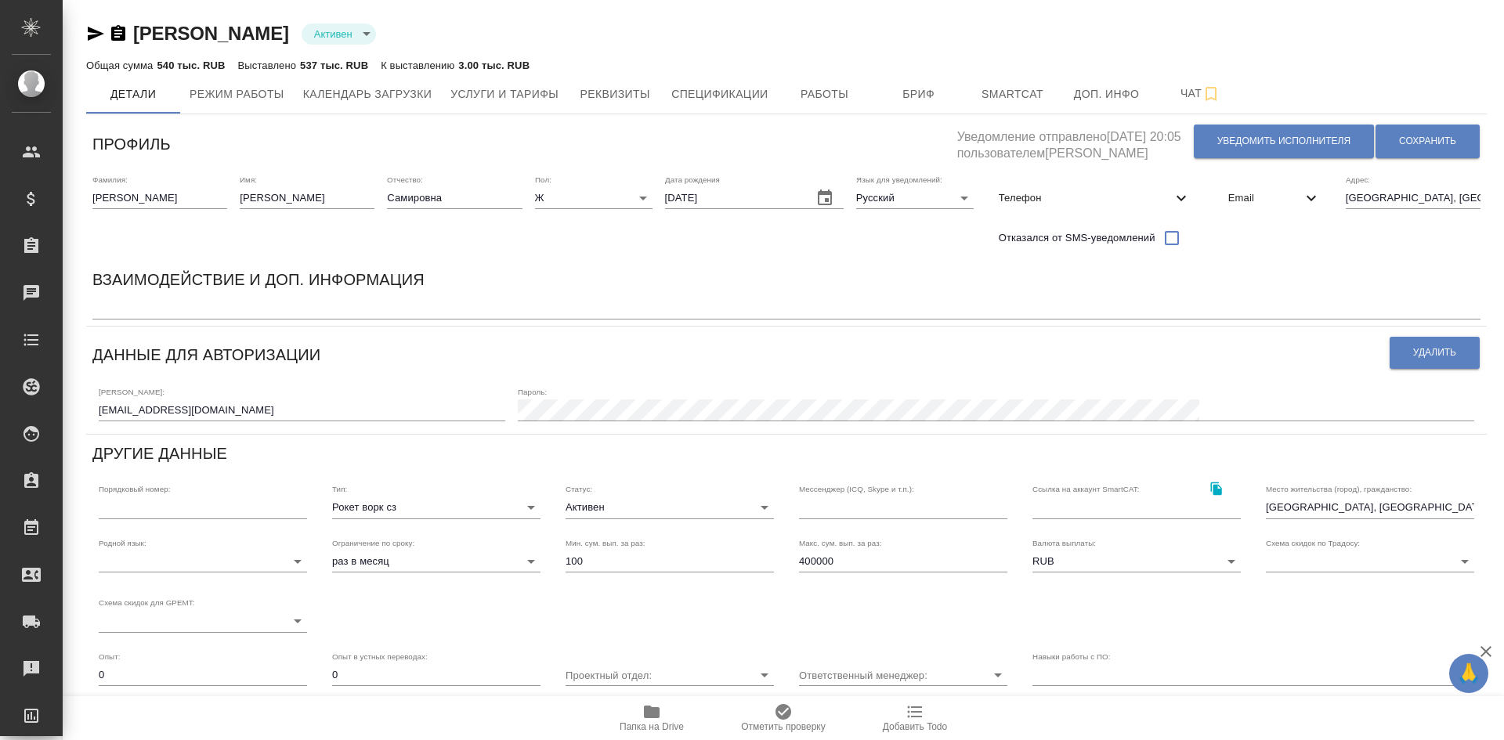
click at [96, 32] on icon "button" at bounding box center [96, 34] width 16 height 14
click at [92, 32] on icon "button" at bounding box center [96, 34] width 16 height 14
click at [653, 707] on icon "button" at bounding box center [652, 712] width 16 height 13
